Goal: Information Seeking & Learning: Understand process/instructions

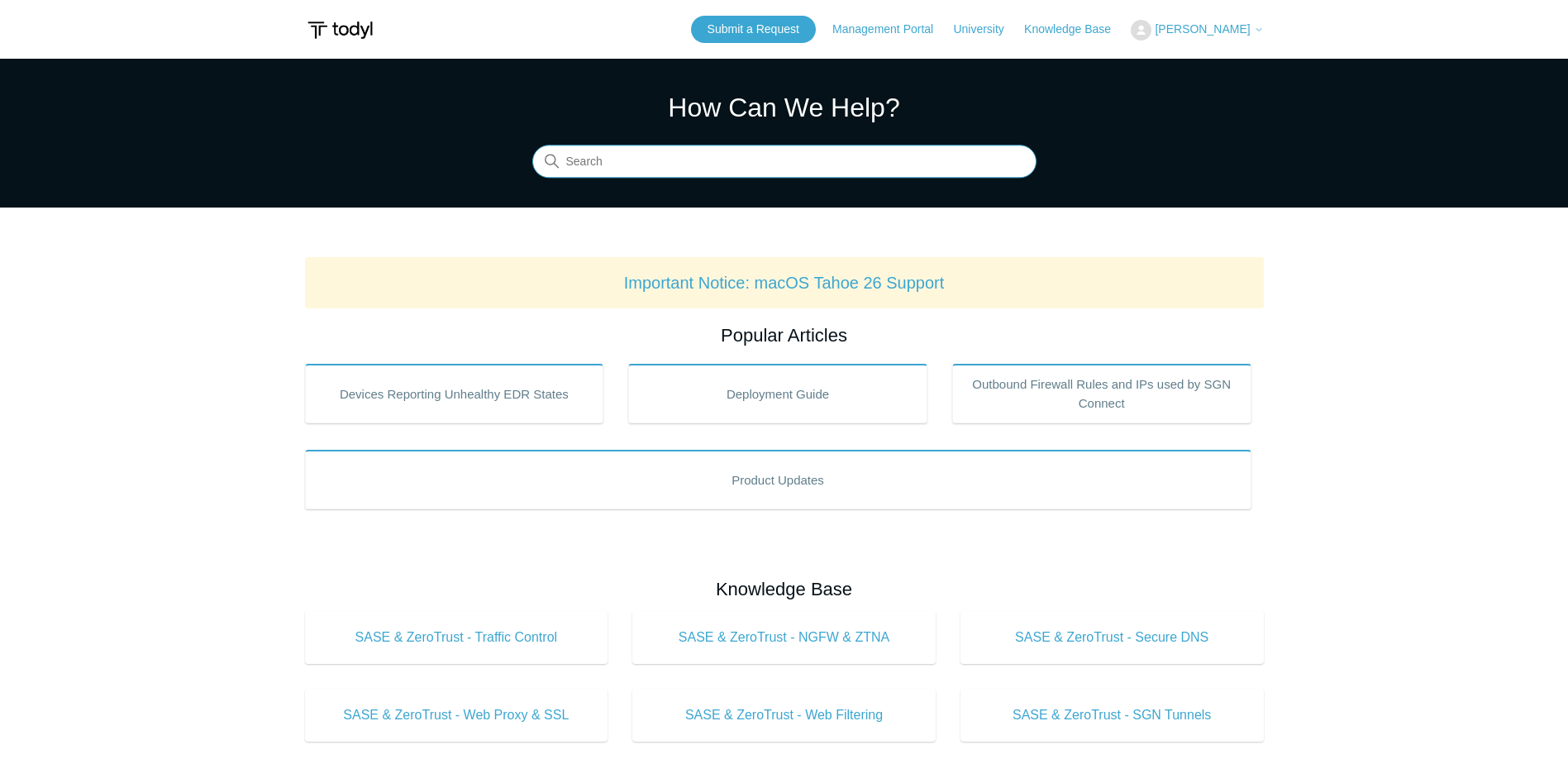
click at [602, 167] on input "Search" at bounding box center [784, 162] width 505 height 33
type input "duo"
click at [667, 165] on input "duo" at bounding box center [784, 162] width 505 height 33
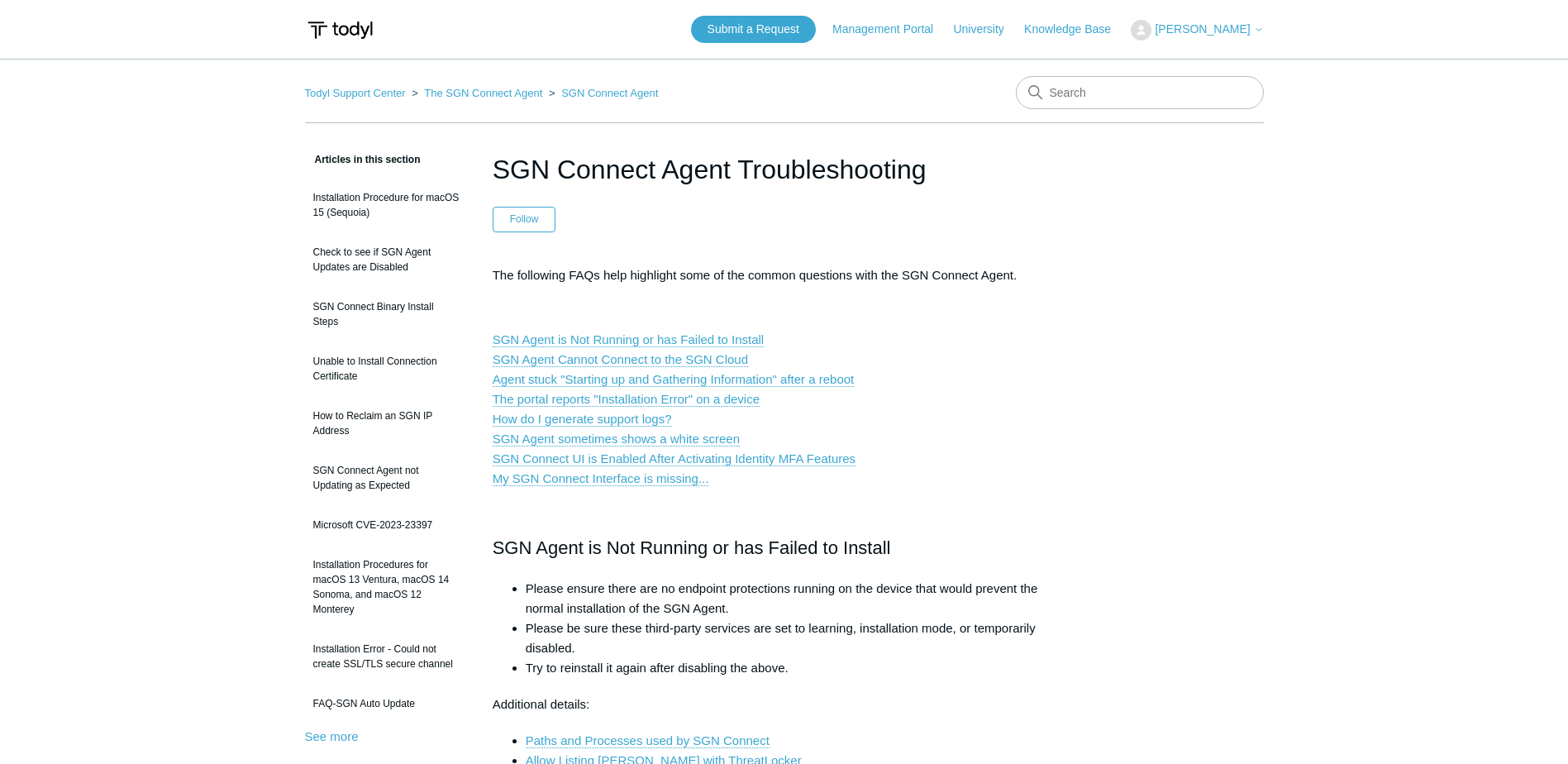
click at [994, 478] on p "SGN Agent is Not Running or has Failed to Install SGN Agent Cannot Connect to t…" at bounding box center [784, 409] width 584 height 159
click at [986, 432] on p "SGN Agent is Not Running or has Failed to Install SGN Agent Cannot Connect to t…" at bounding box center [784, 409] width 584 height 159
click at [1107, 105] on input "Search" at bounding box center [1140, 92] width 248 height 33
type input "internet block"
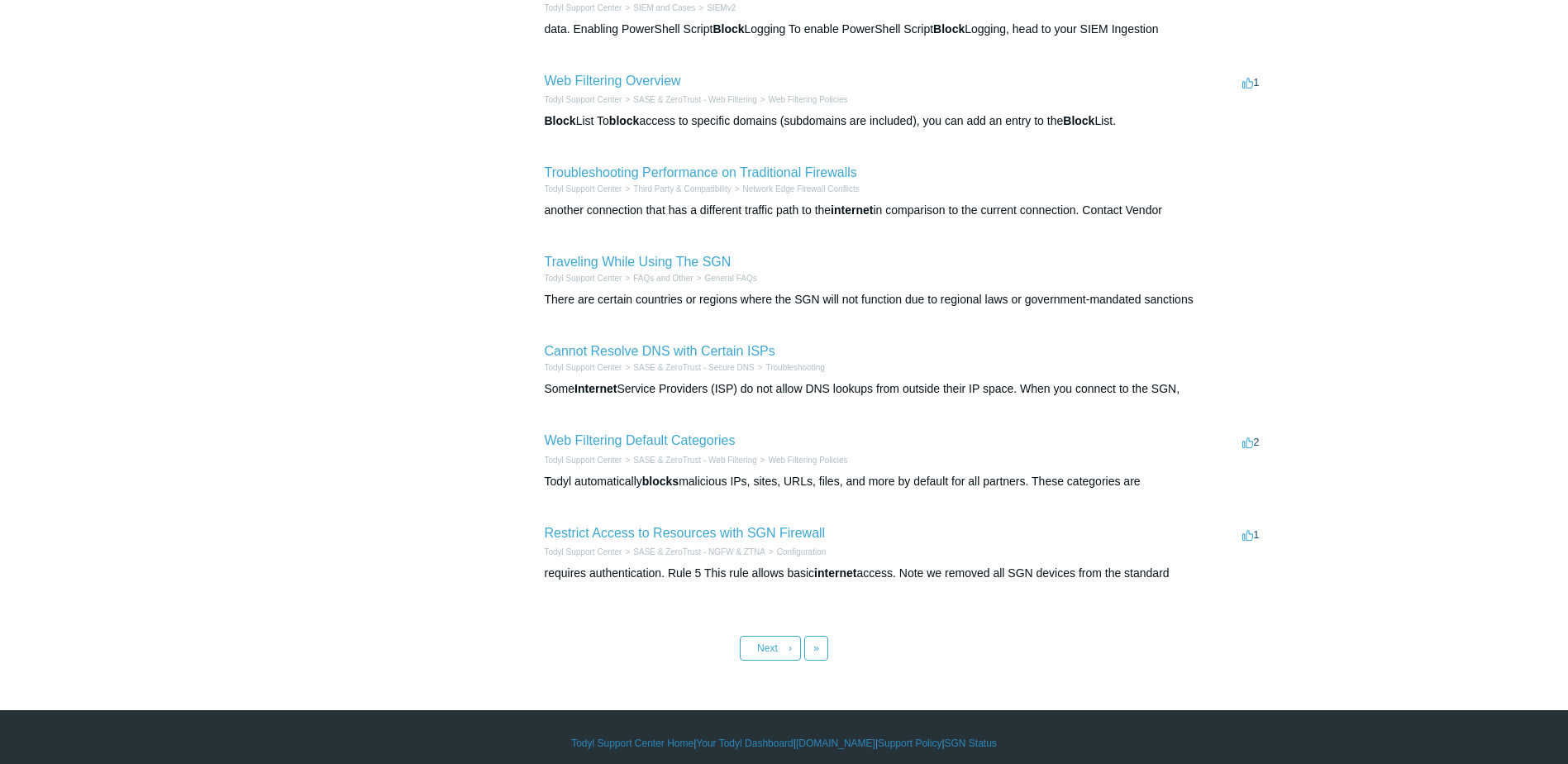
scroll to position [506, 0]
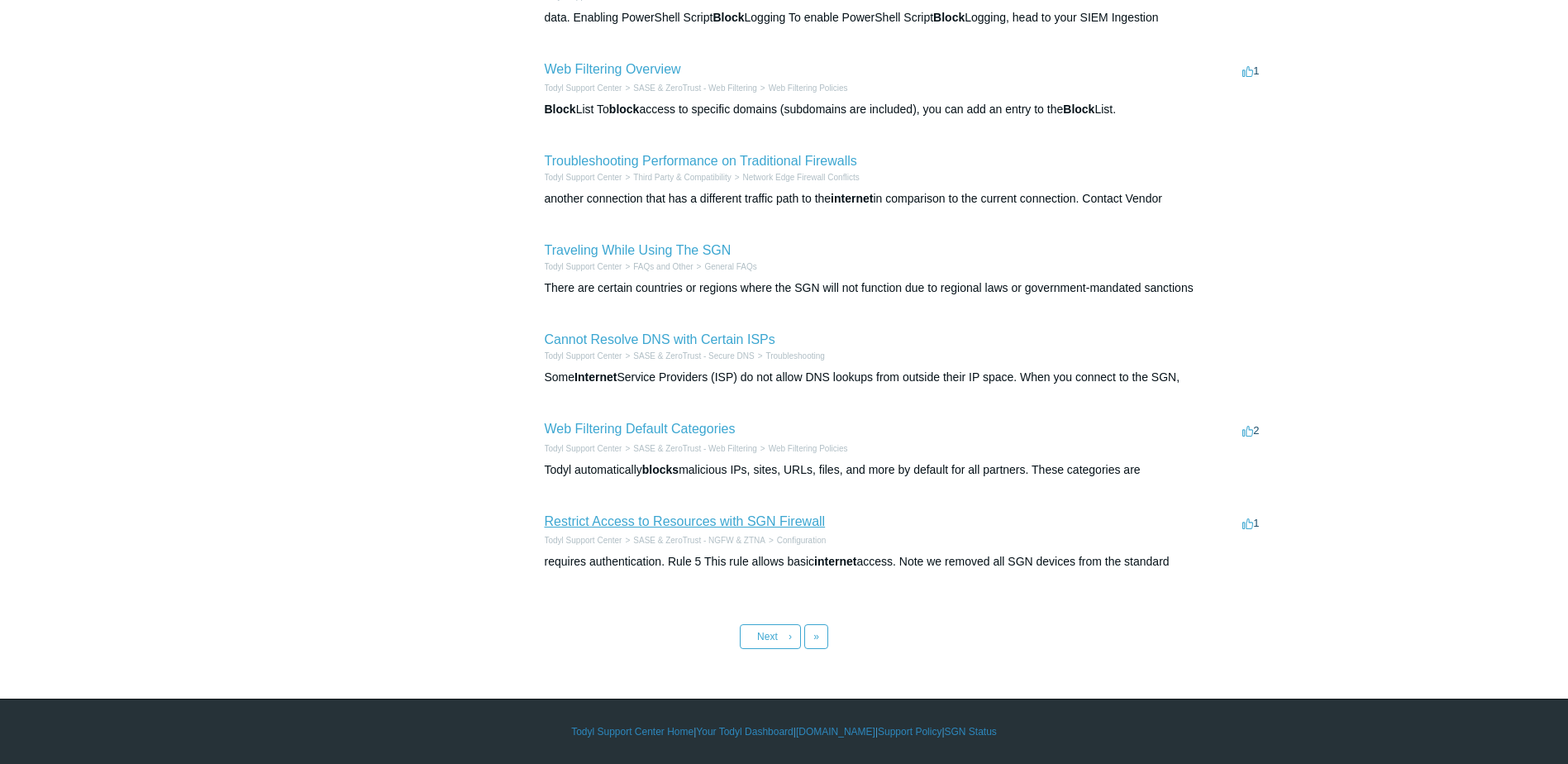
click at [759, 521] on link "Restrict Access to Resources with SGN Firewall" at bounding box center [686, 521] width 281 height 14
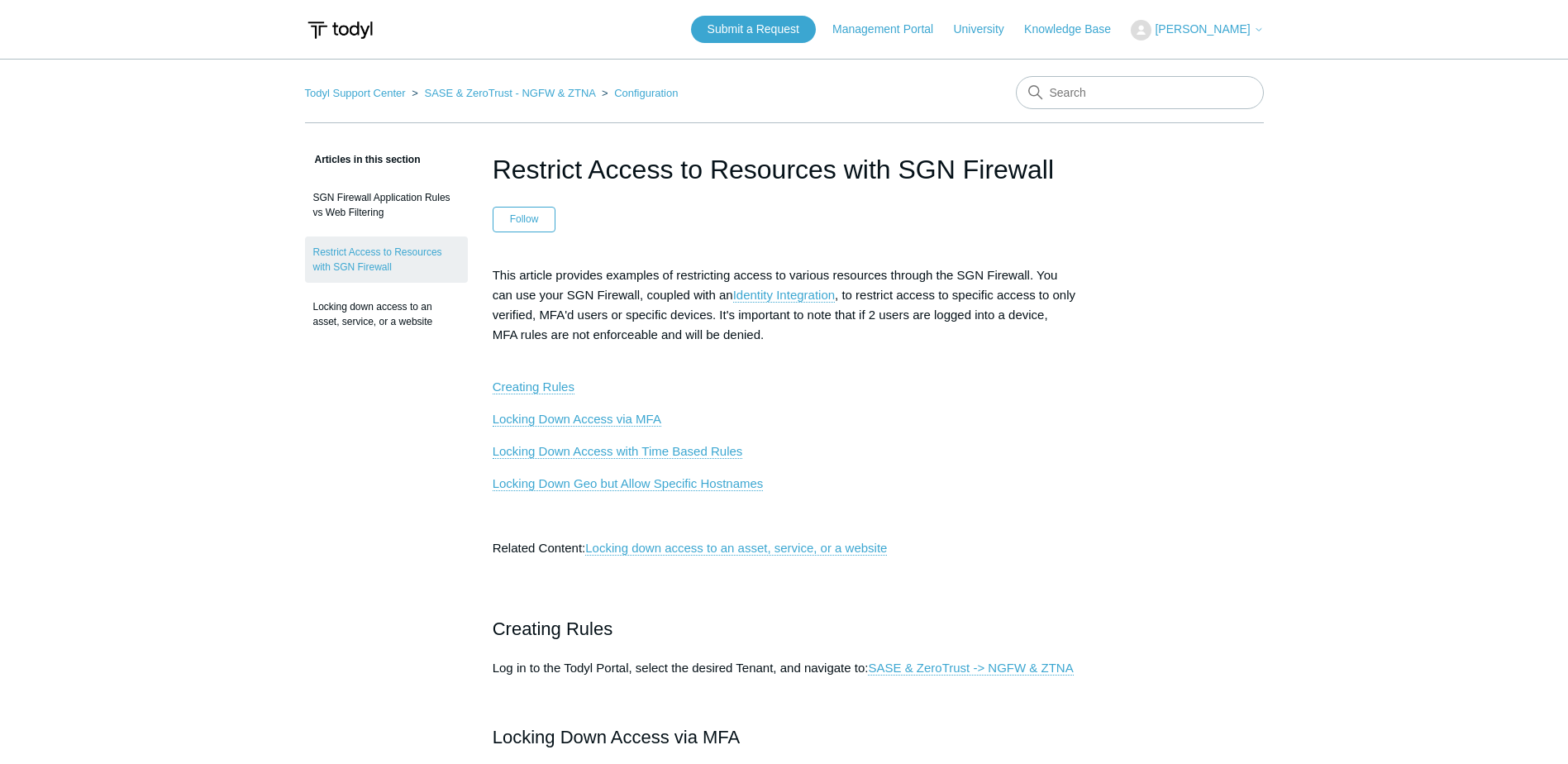
click at [967, 410] on p "Locking Down Access via MFA" at bounding box center [784, 419] width 584 height 20
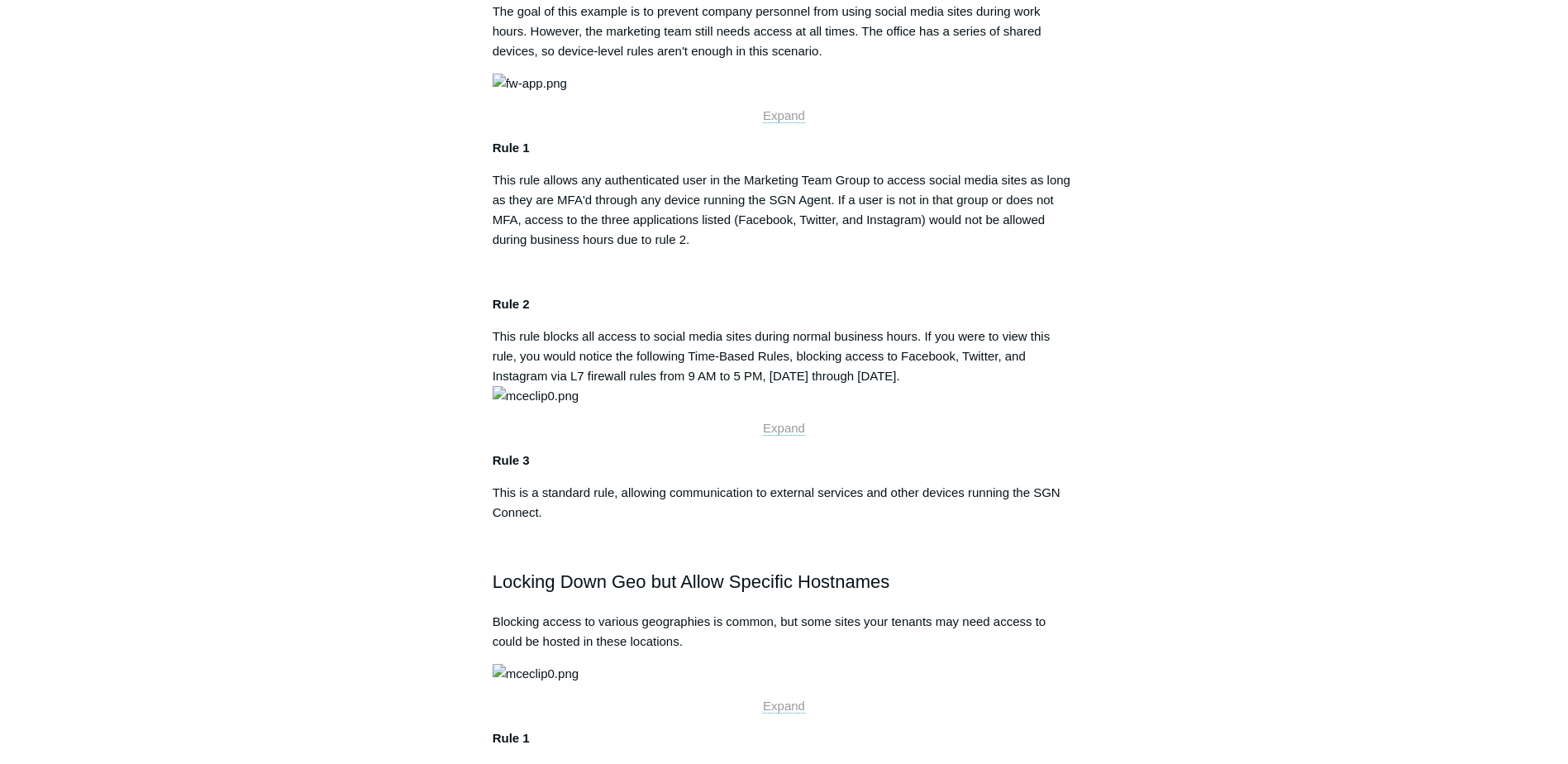
scroll to position [1425, 0]
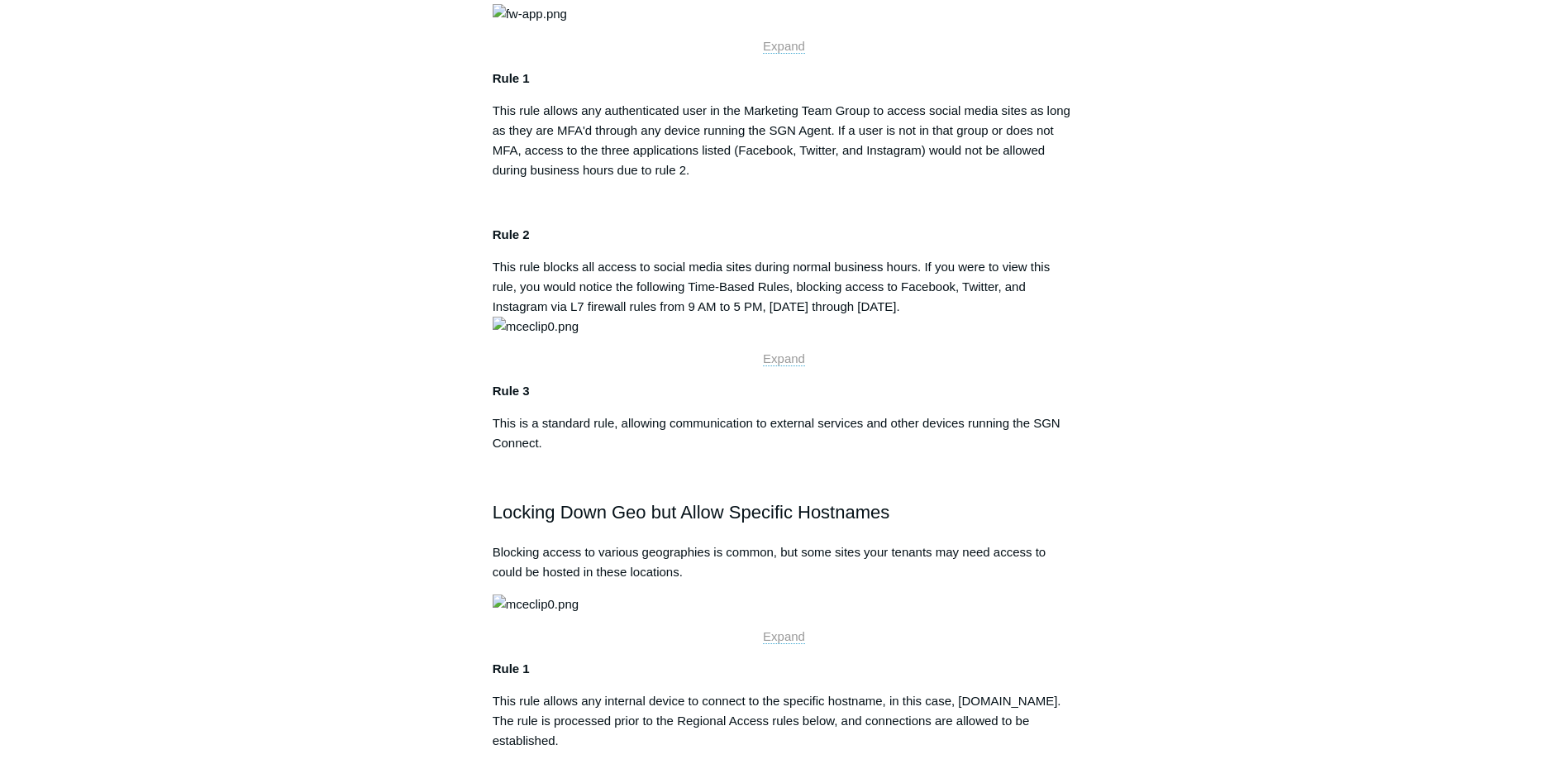
click at [567, 24] on img at bounding box center [529, 13] width 74 height 20
click at [1285, 328] on main "Todyl Support Center SASE & ZeroTrust - NGFW & ZTNA Configuration Articles in t…" at bounding box center [784, 58] width 1568 height 2849
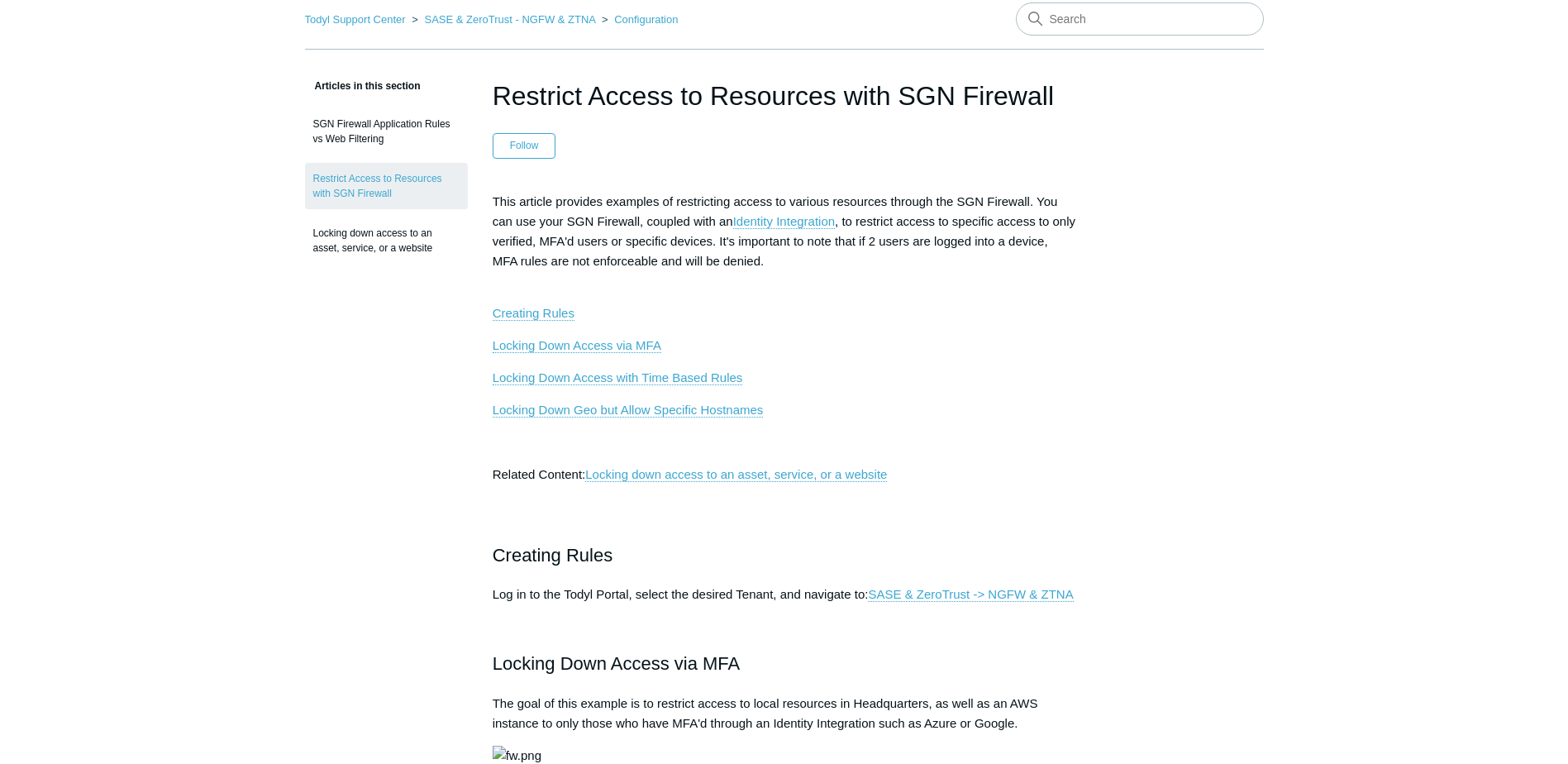
scroll to position [0, 0]
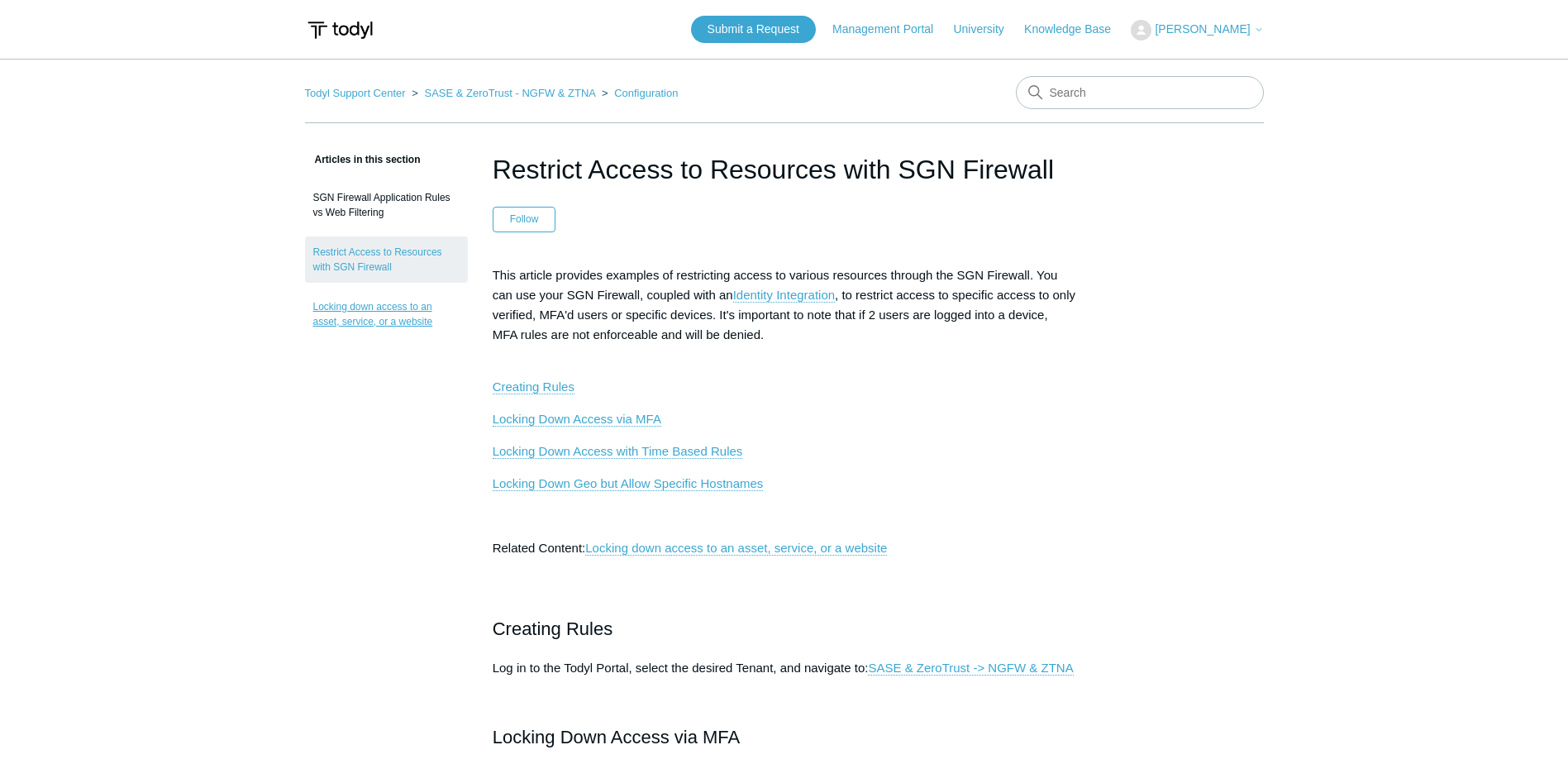
click at [377, 303] on link "Locking down access to an asset, service, or a website" at bounding box center [386, 314] width 163 height 46
